Goal: Ask a question

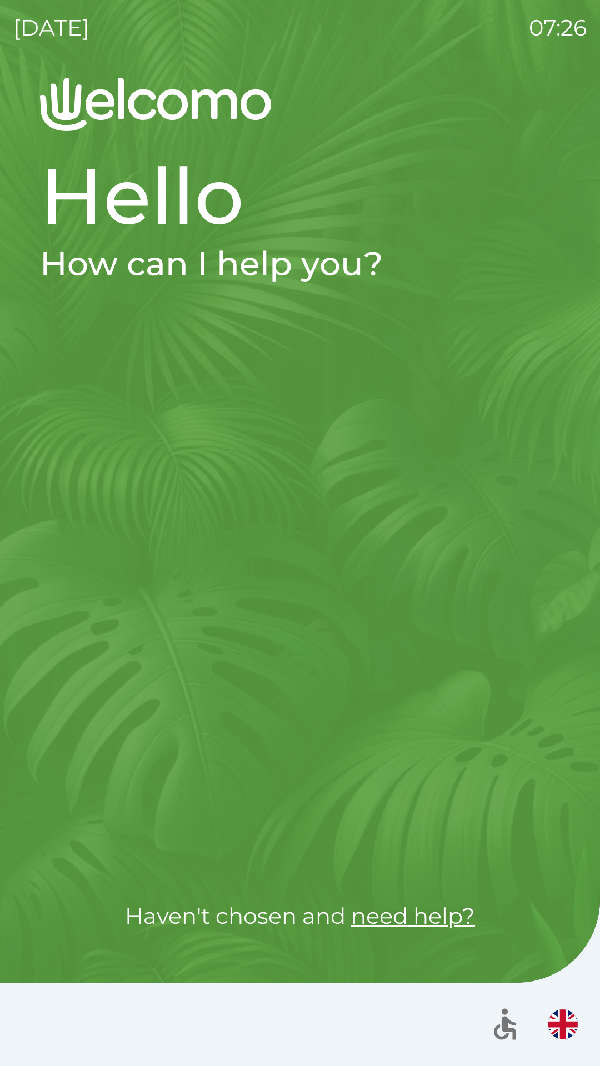
click at [440, 915] on link "need help?" at bounding box center [413, 915] width 124 height 27
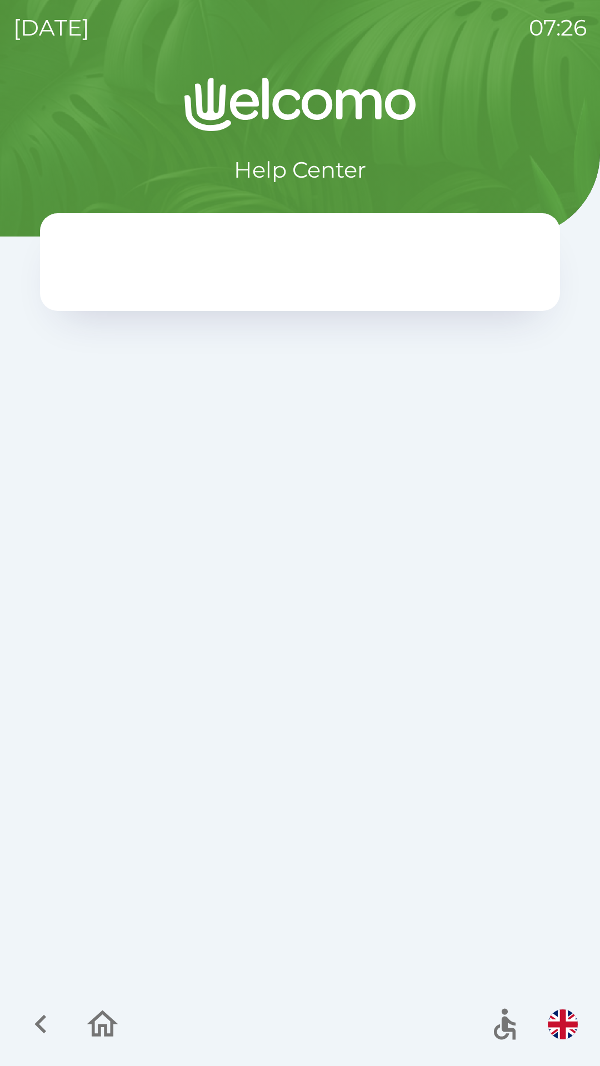
click at [108, 1022] on icon "button" at bounding box center [102, 1023] width 37 height 37
